Goal: Navigation & Orientation: Find specific page/section

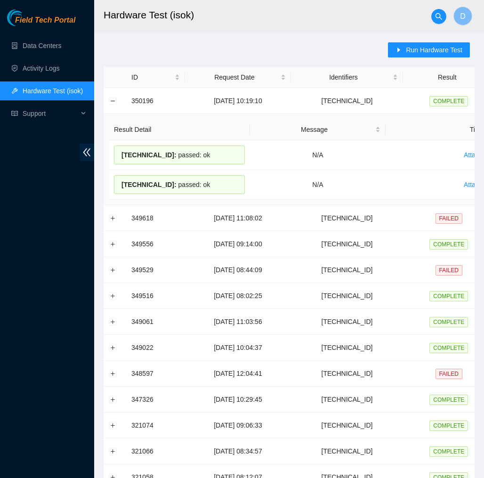
click at [163, 61] on div "Run Hardware Test ID Request Date Identifiers Result Actions 350196 [DATE] 10:1…" at bounding box center [289, 385] width 371 height 686
click at [59, 18] on span "Field Tech Portal" at bounding box center [45, 20] width 60 height 9
